Goal: Ask a question

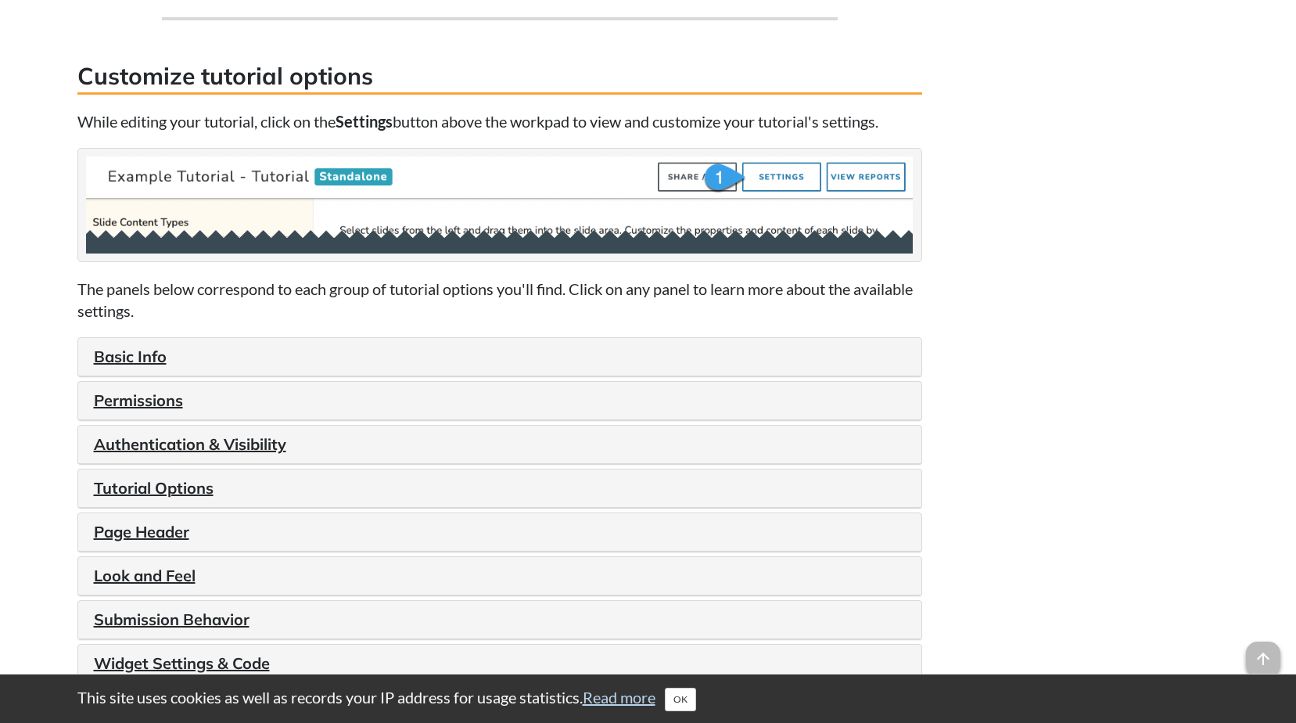
scroll to position [1617, 0]
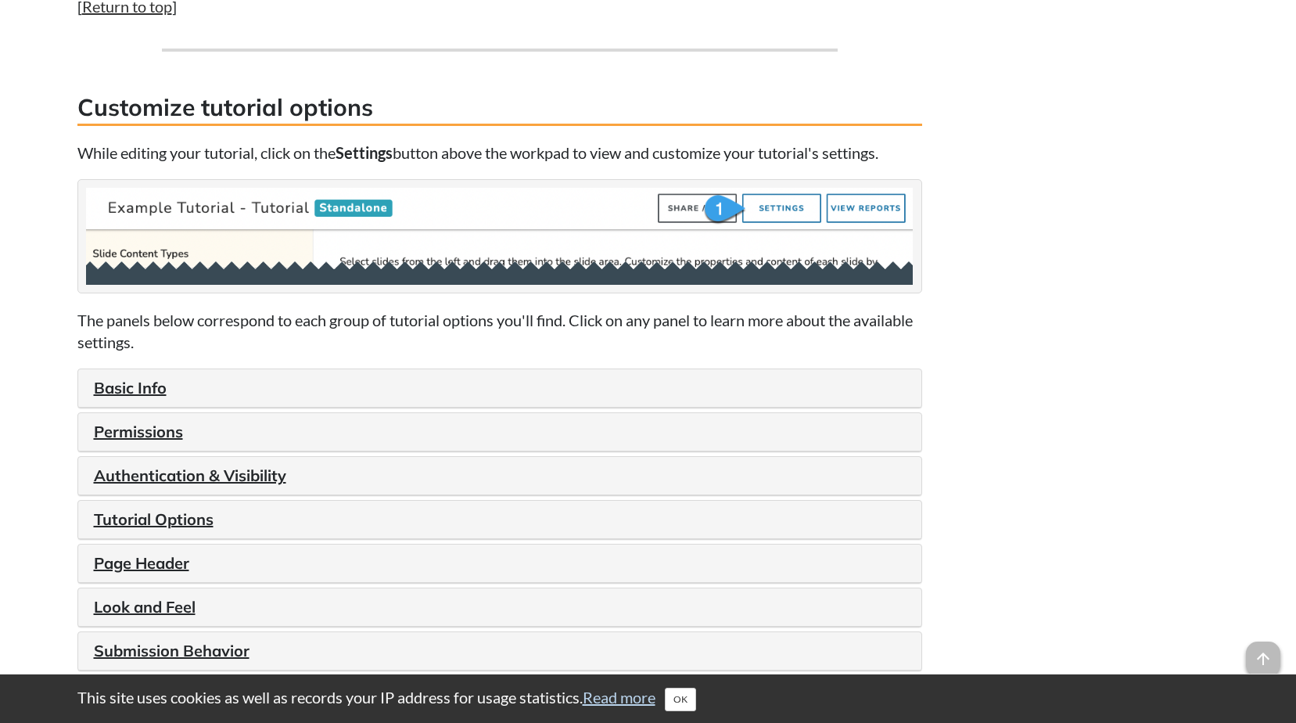
click at [175, 530] on div "Tutorial Options" at bounding box center [499, 520] width 843 height 38
click at [153, 529] on link "Tutorial Options" at bounding box center [154, 519] width 120 height 20
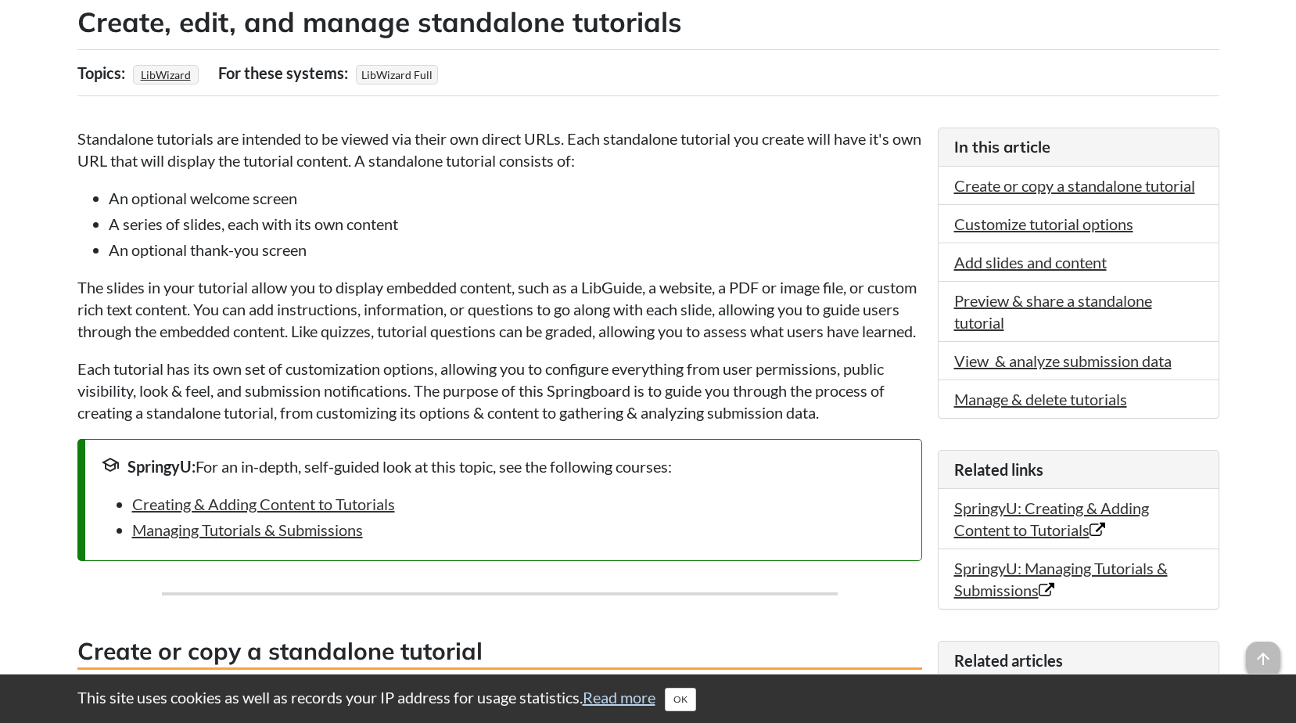
scroll to position [0, 0]
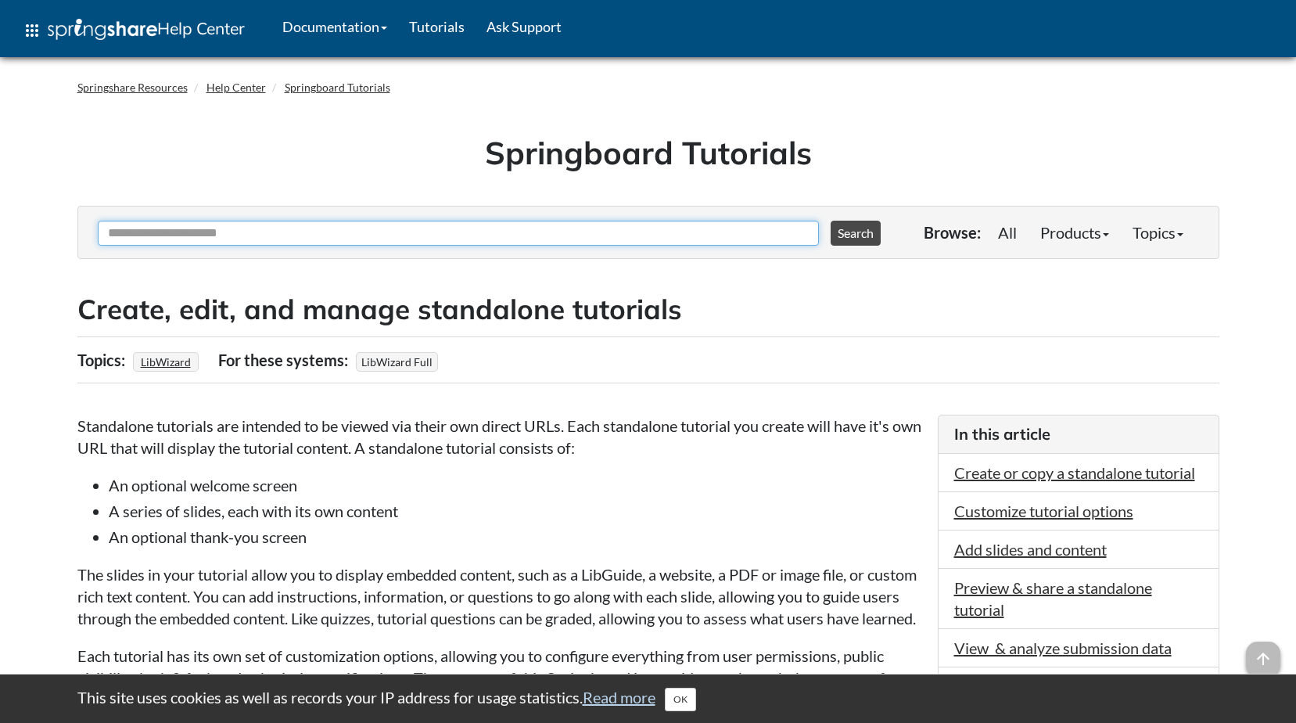
click at [282, 235] on input "Ask Another Question" at bounding box center [458, 233] width 721 height 25
type input "**********"
click at [831, 221] on button "Search" at bounding box center [856, 233] width 50 height 25
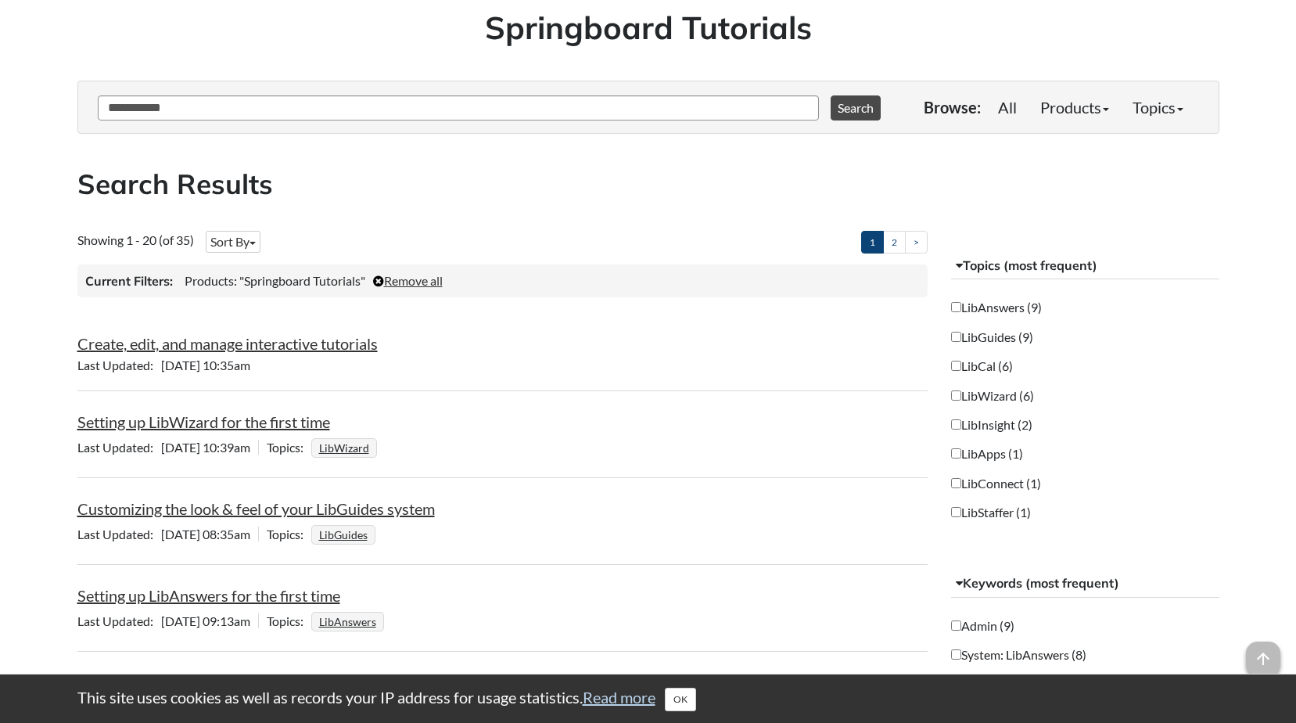
scroll to position [131, 0]
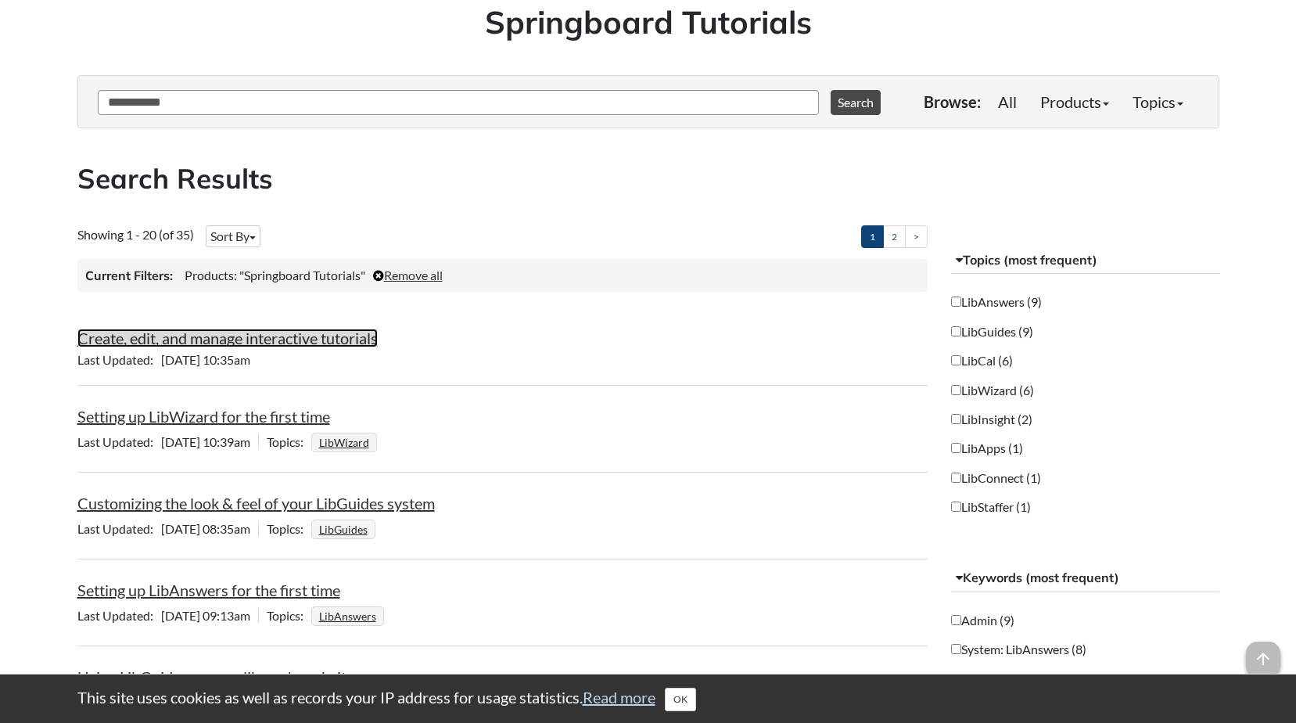
click at [321, 336] on link "Create, edit, and manage interactive tutorials" at bounding box center [227, 338] width 300 height 19
